Goal: Task Accomplishment & Management: Manage account settings

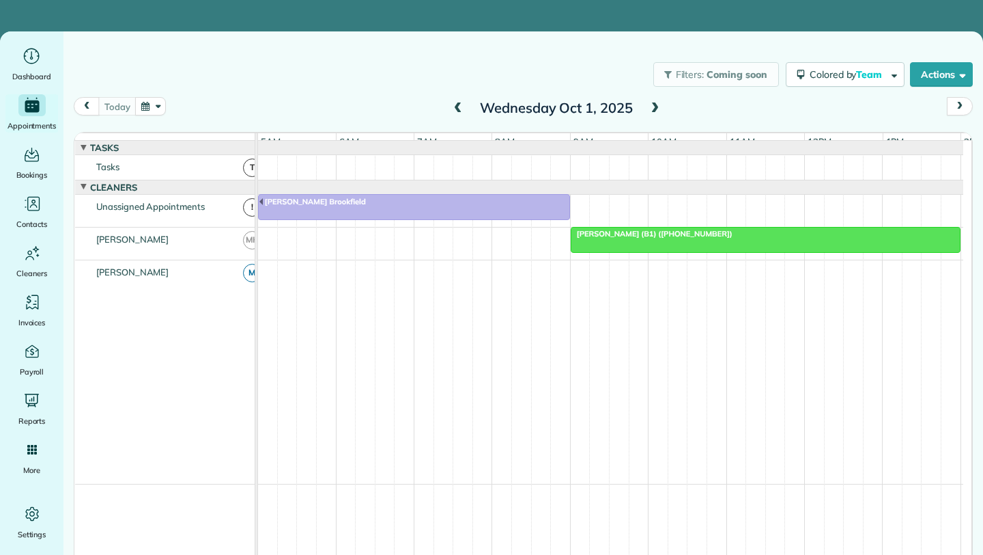
scroll to position [0, 79]
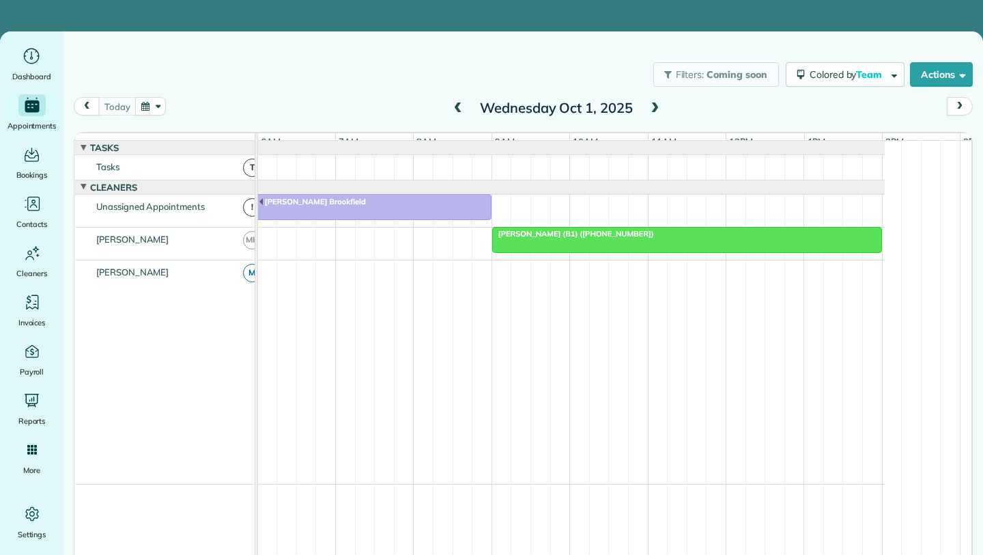
click at [156, 105] on button "button" at bounding box center [150, 106] width 31 height 18
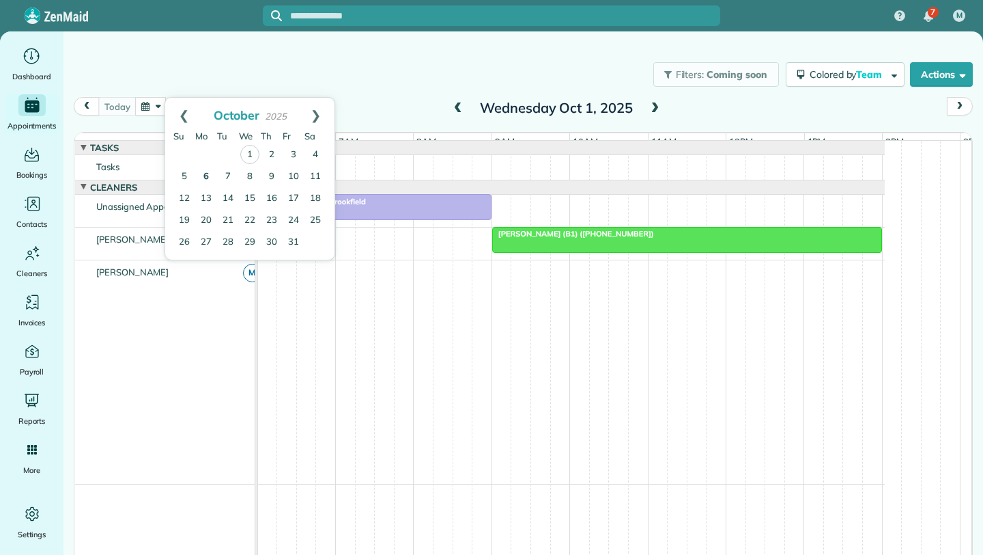
click at [209, 183] on link "6" at bounding box center [206, 177] width 22 height 22
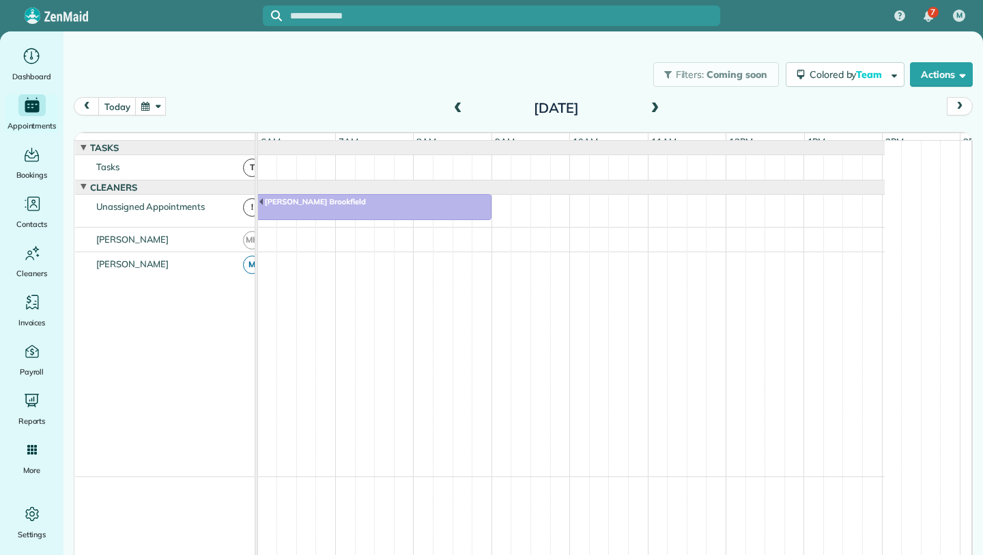
click at [154, 111] on button "button" at bounding box center [150, 106] width 31 height 18
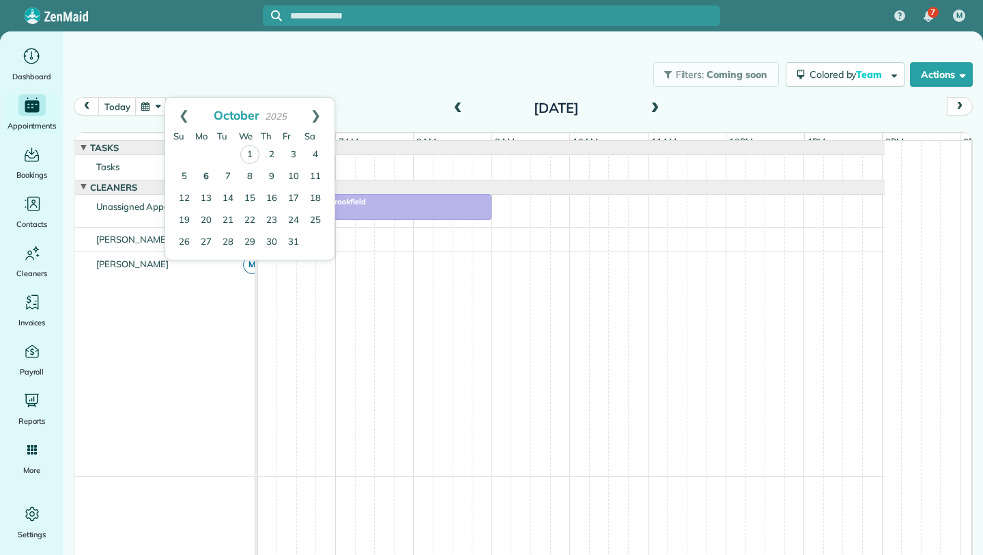
click at [208, 170] on link "6" at bounding box center [206, 177] width 22 height 22
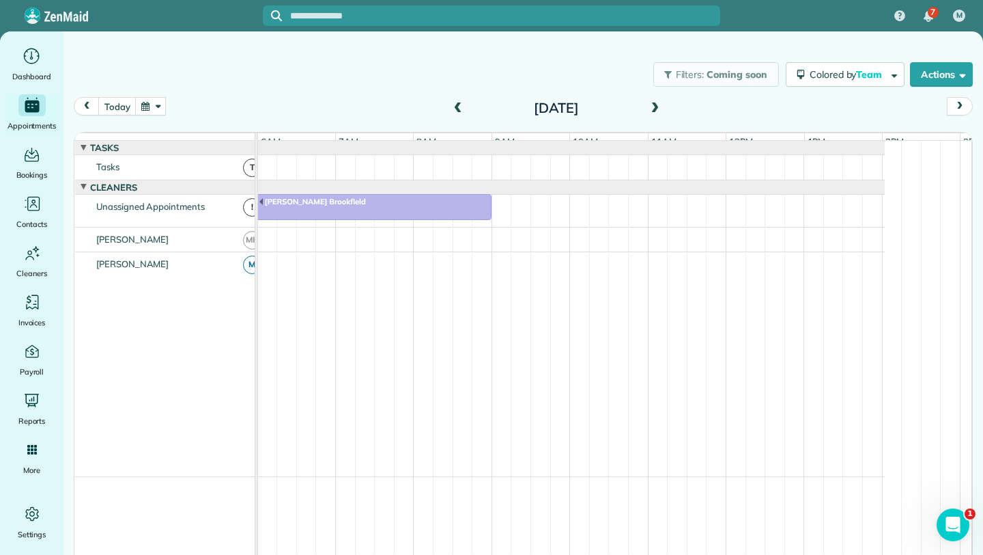
scroll to position [0, 0]
click at [115, 103] on button "today" at bounding box center [117, 106] width 38 height 18
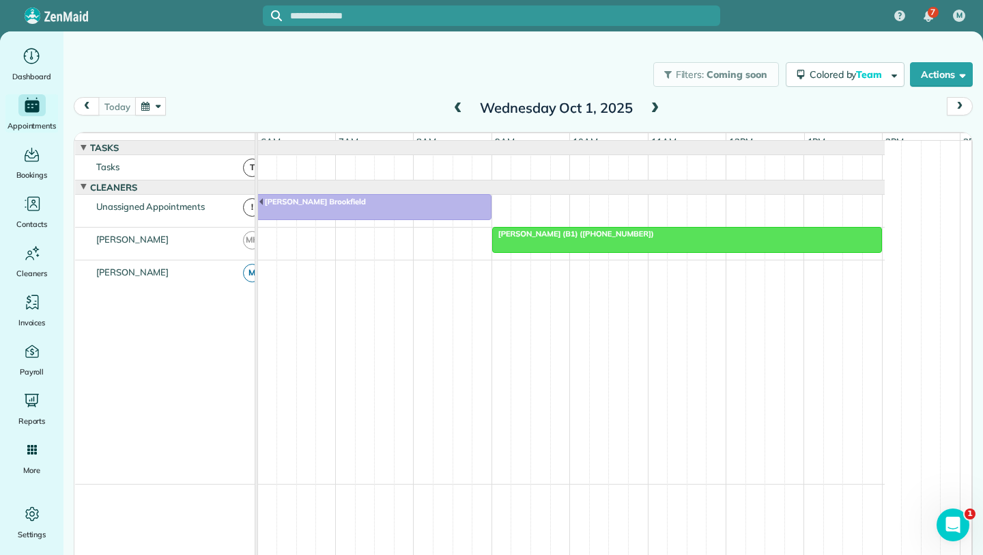
click at [456, 103] on span at bounding box center [458, 108] width 15 height 12
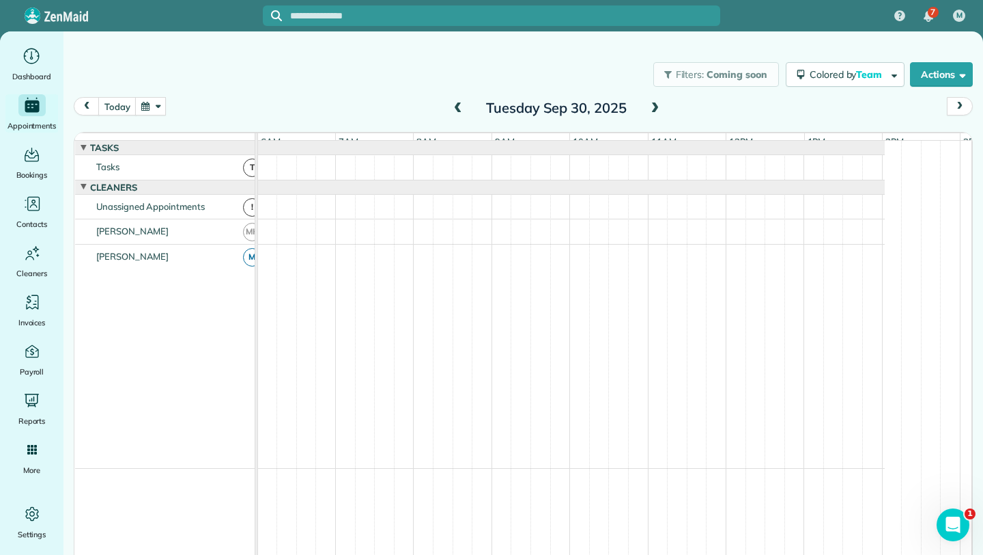
scroll to position [10, 0]
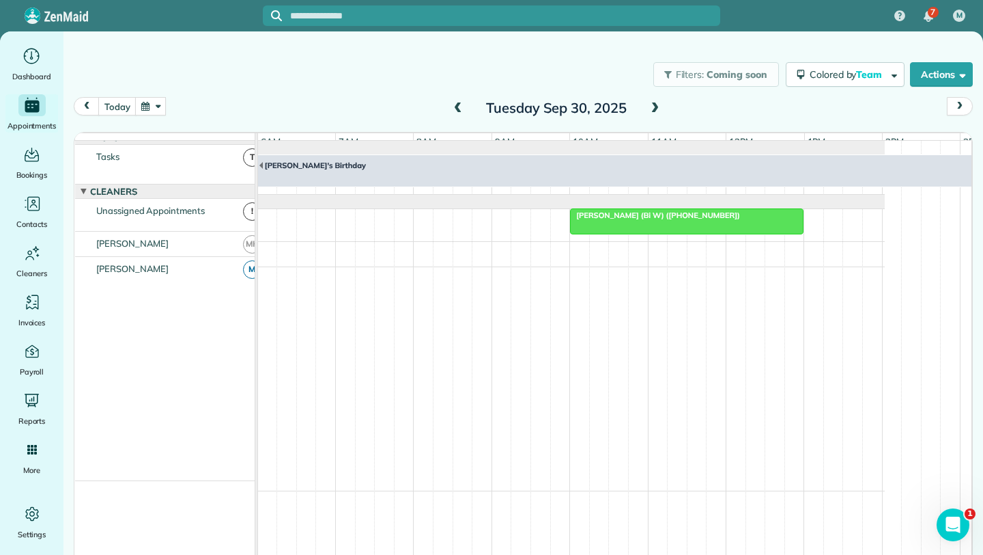
click at [456, 103] on span at bounding box center [458, 108] width 15 height 12
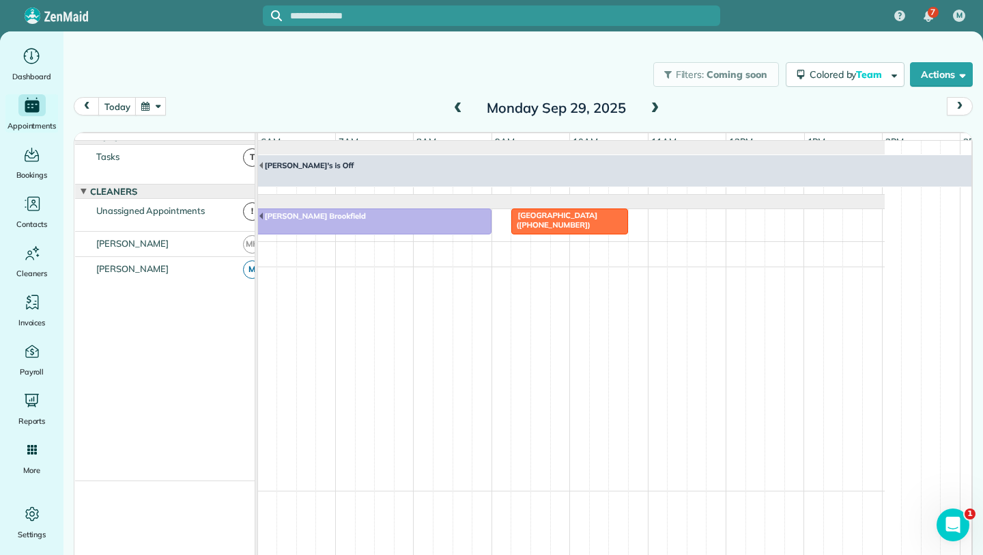
click at [655, 109] on span at bounding box center [654, 108] width 15 height 12
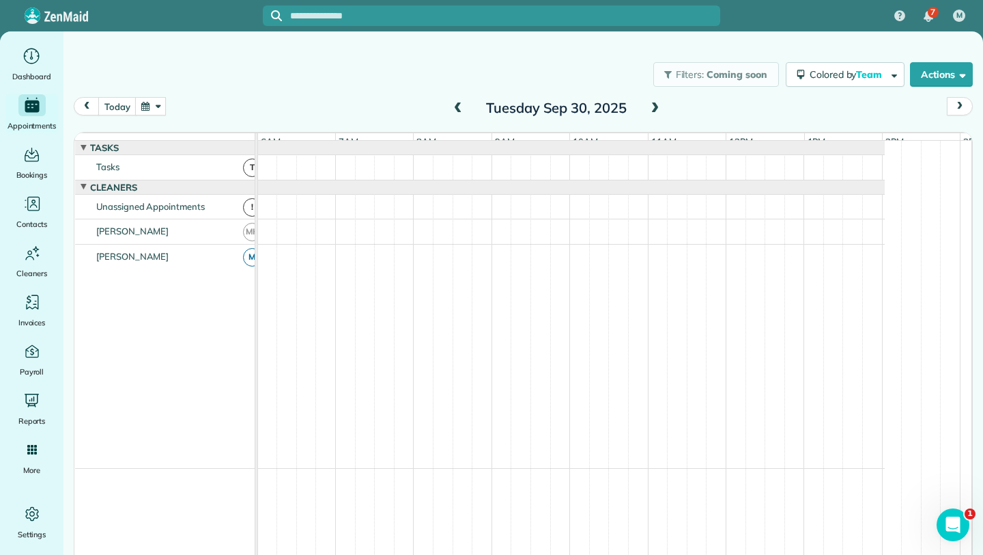
click at [655, 109] on span at bounding box center [654, 108] width 15 height 12
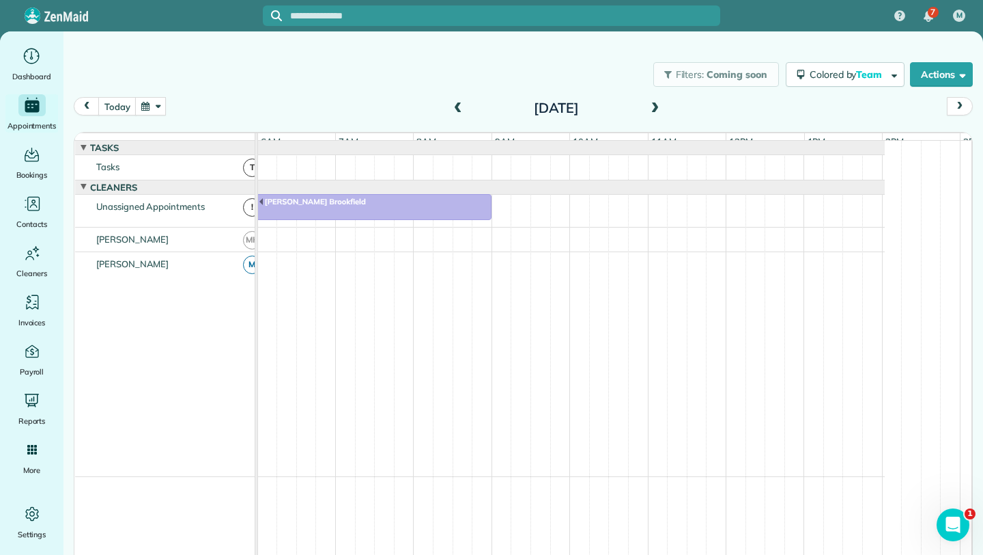
click at [649, 104] on span at bounding box center [654, 108] width 15 height 12
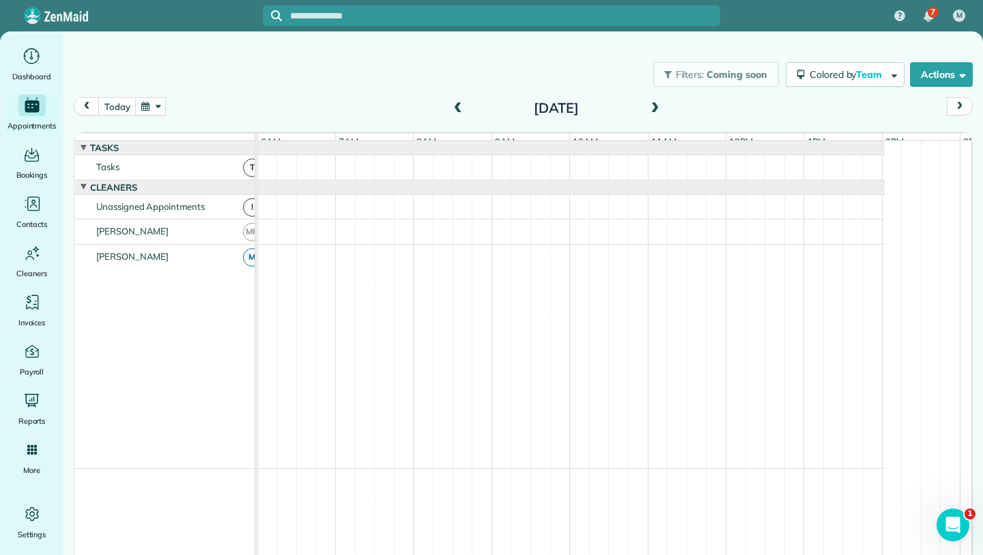
click at [649, 104] on span at bounding box center [654, 108] width 15 height 12
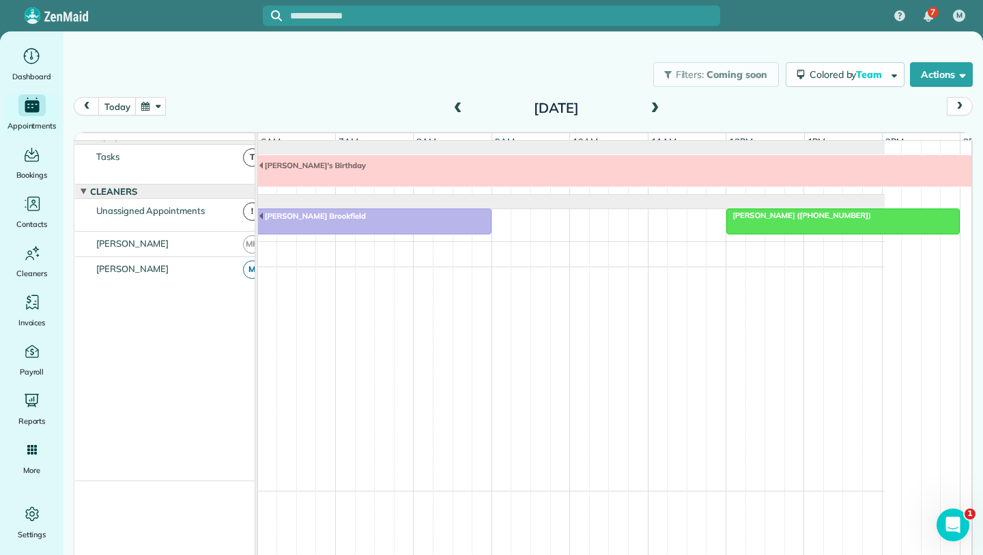
click at [649, 104] on span at bounding box center [654, 108] width 15 height 12
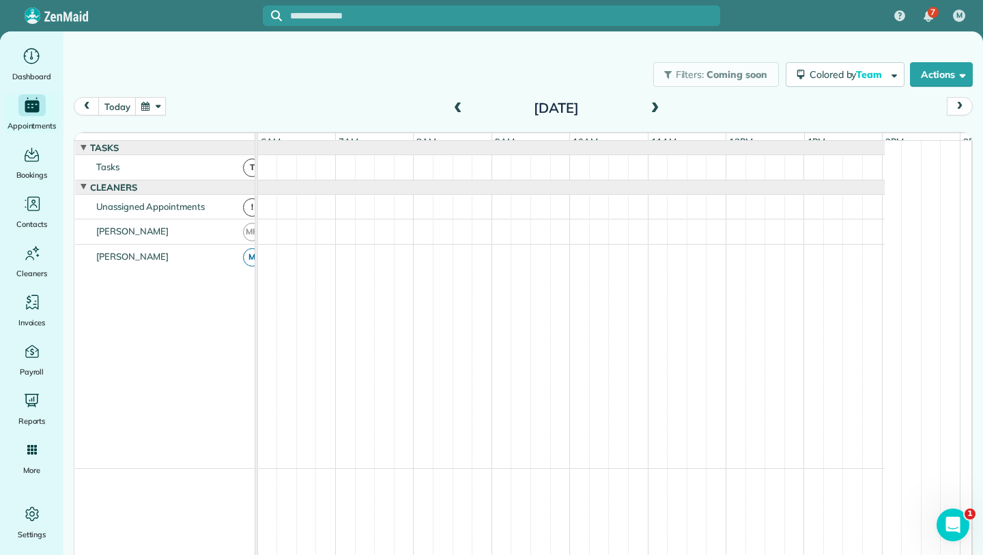
click at [649, 104] on span at bounding box center [654, 108] width 15 height 12
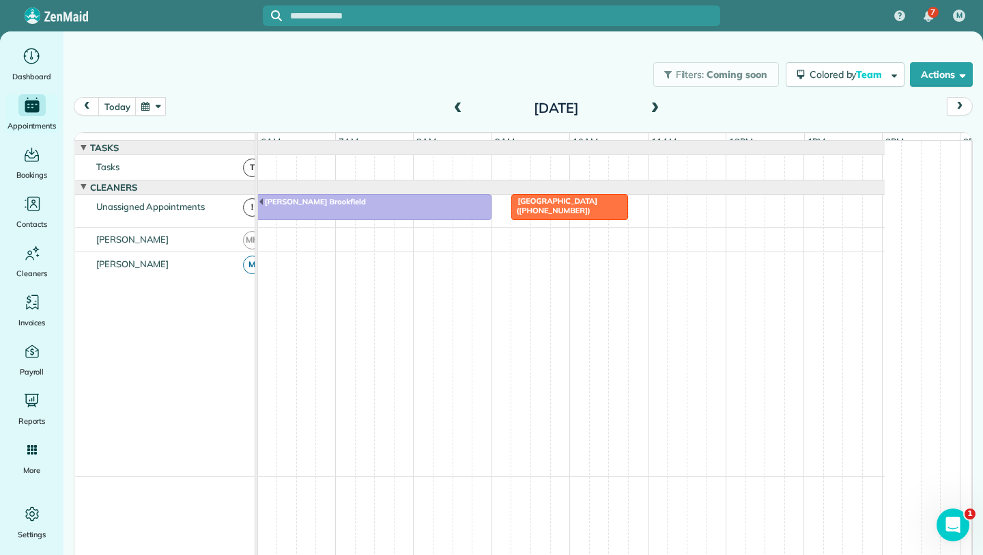
click at [649, 104] on span at bounding box center [654, 108] width 15 height 12
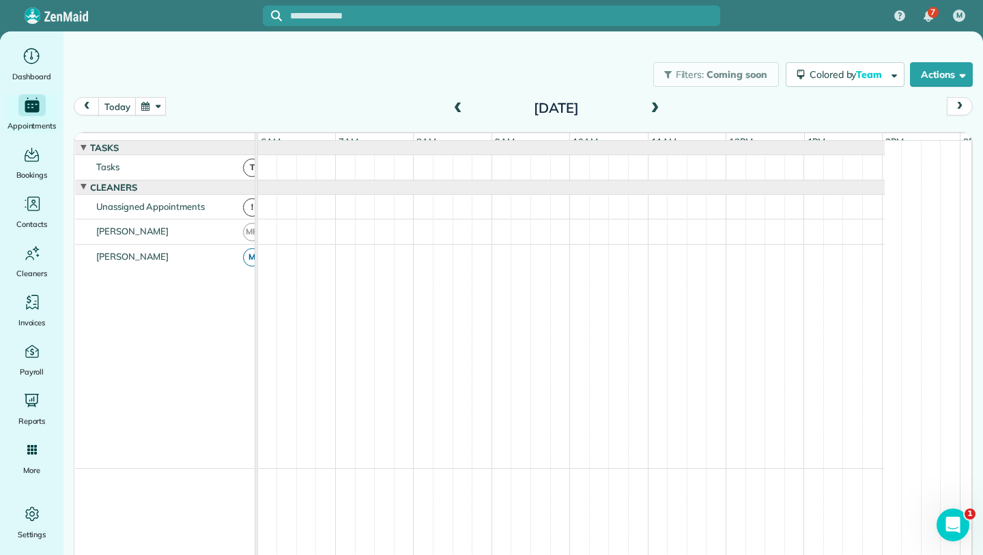
click at [649, 104] on span at bounding box center [654, 108] width 15 height 12
